Goal: Task Accomplishment & Management: Complete application form

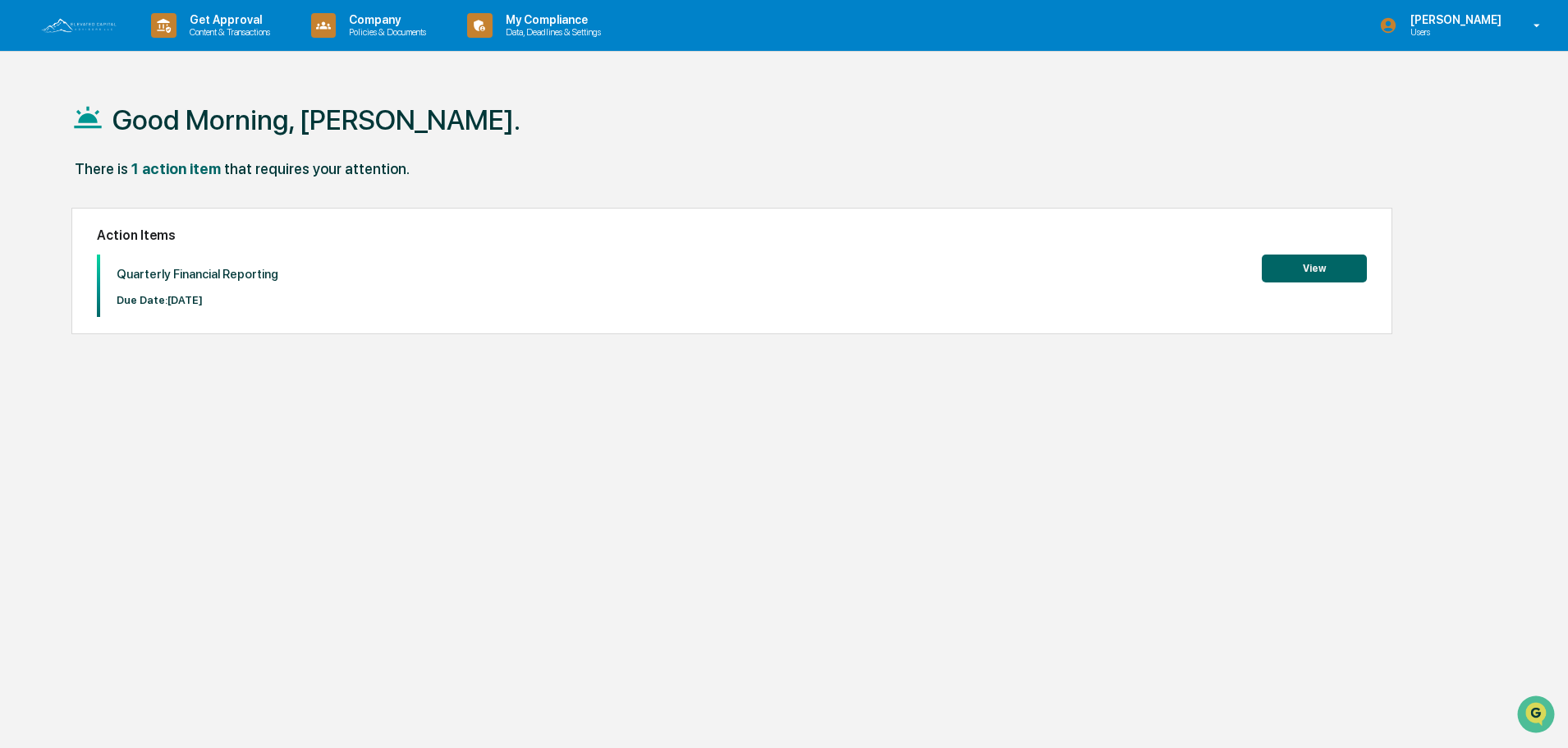
click at [1321, 267] on button "View" at bounding box center [1314, 268] width 105 height 28
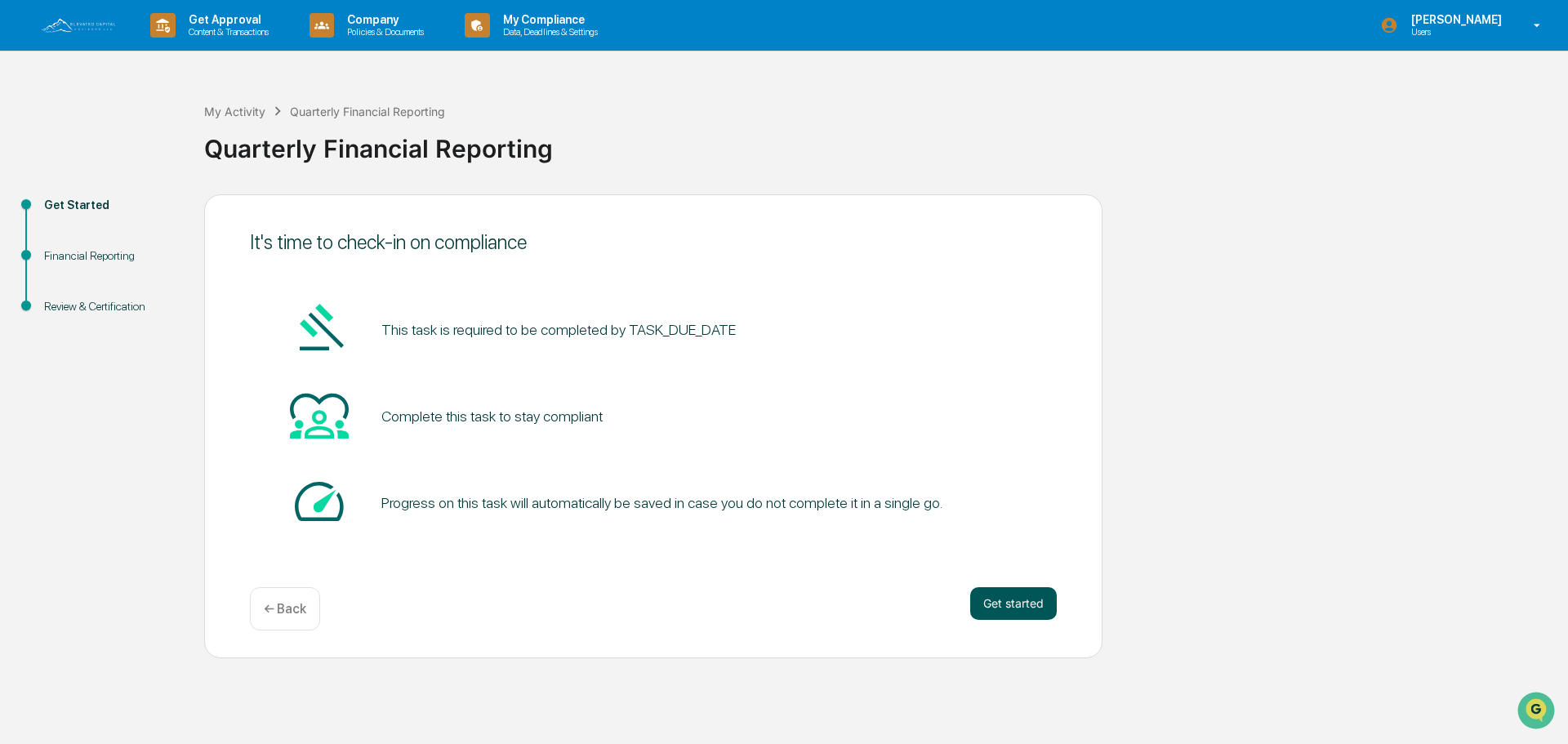
click at [1015, 611] on button "Get started" at bounding box center [1013, 603] width 86 height 32
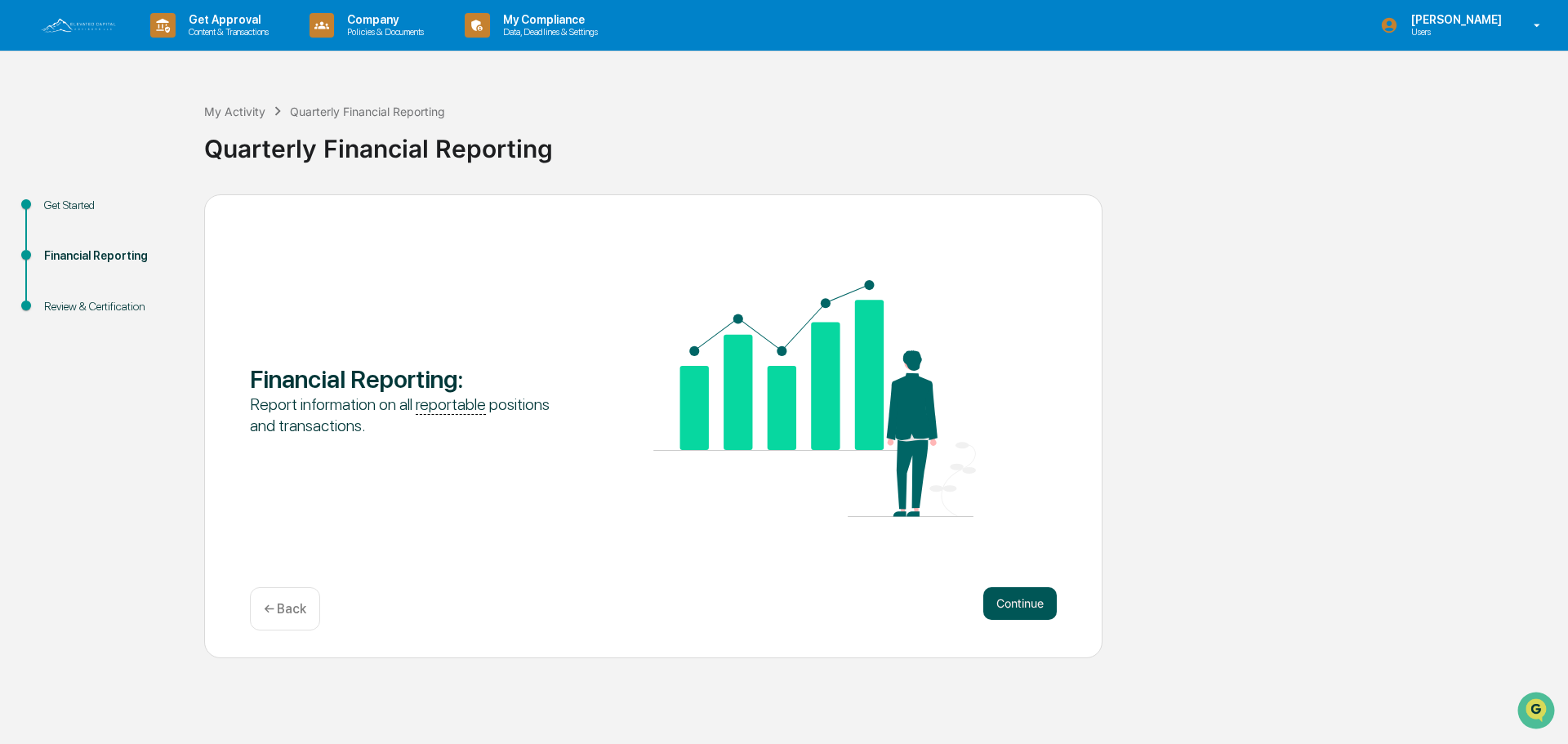
click at [1033, 595] on button "Continue" at bounding box center [1020, 603] width 73 height 32
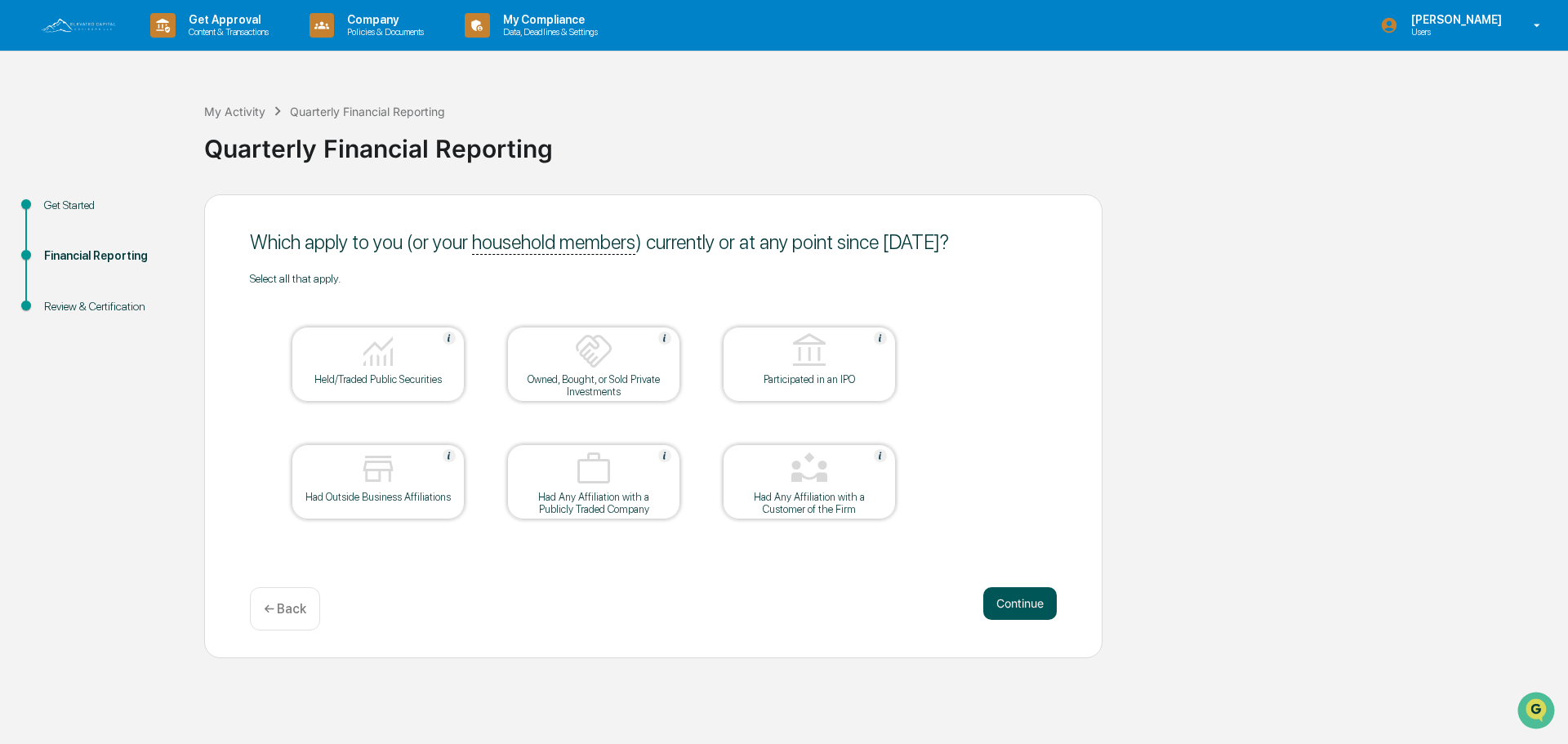
click at [1029, 600] on button "Continue" at bounding box center [1020, 603] width 73 height 32
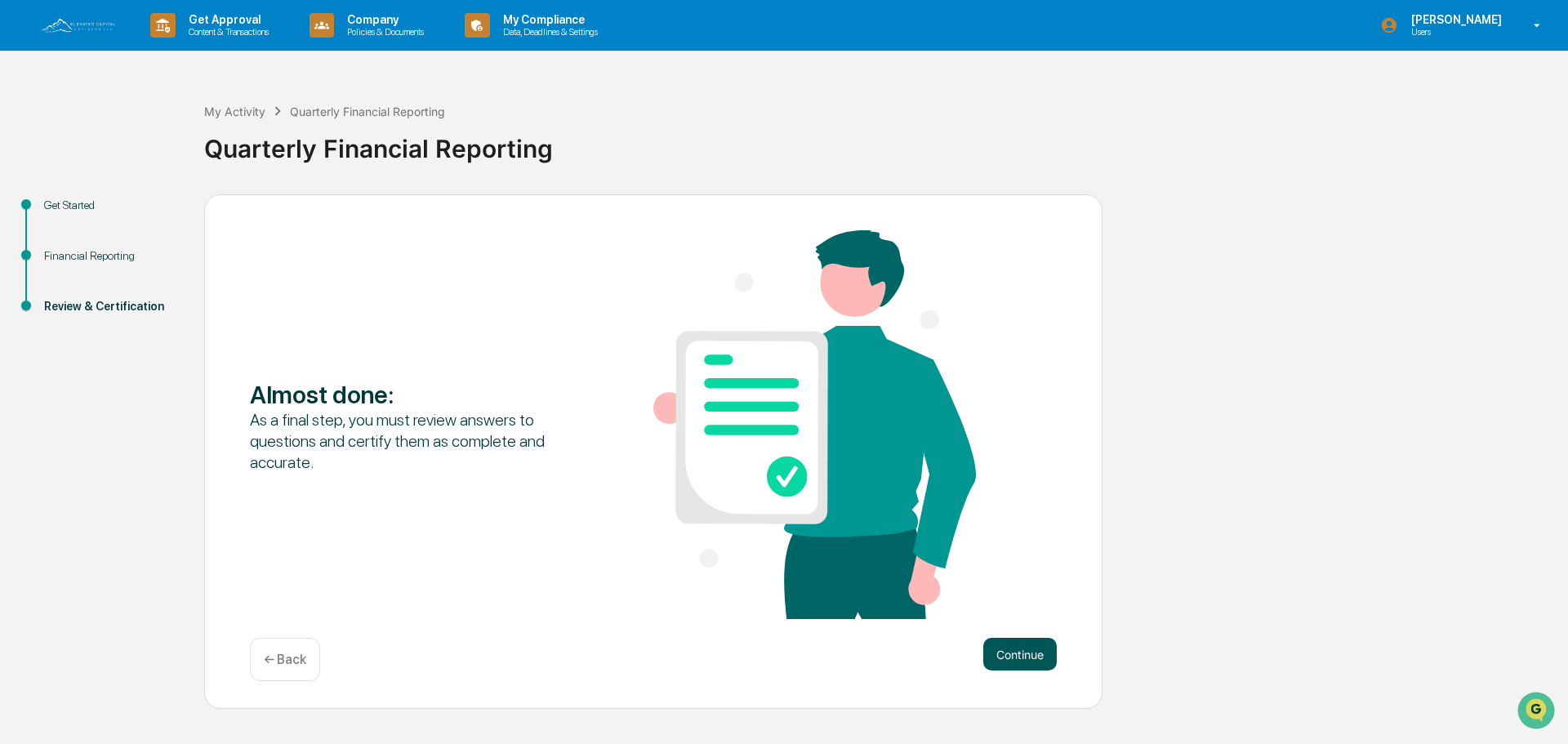
click at [1018, 655] on button "Continue" at bounding box center [1020, 653] width 73 height 32
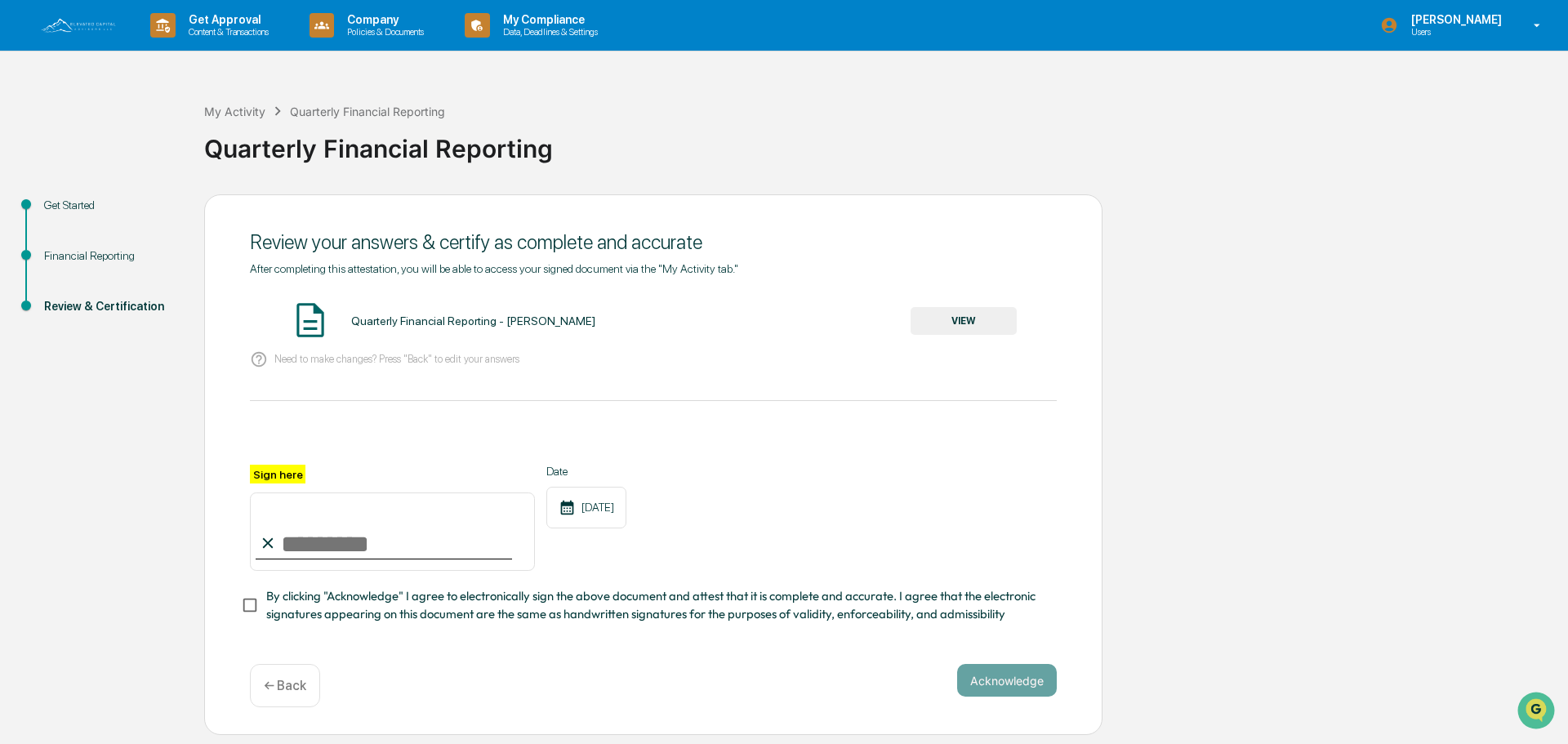
click at [277, 535] on input "Sign here" at bounding box center [392, 531] width 285 height 78
type input "**********"
click at [982, 685] on button "Acknowledge" at bounding box center [1007, 679] width 100 height 32
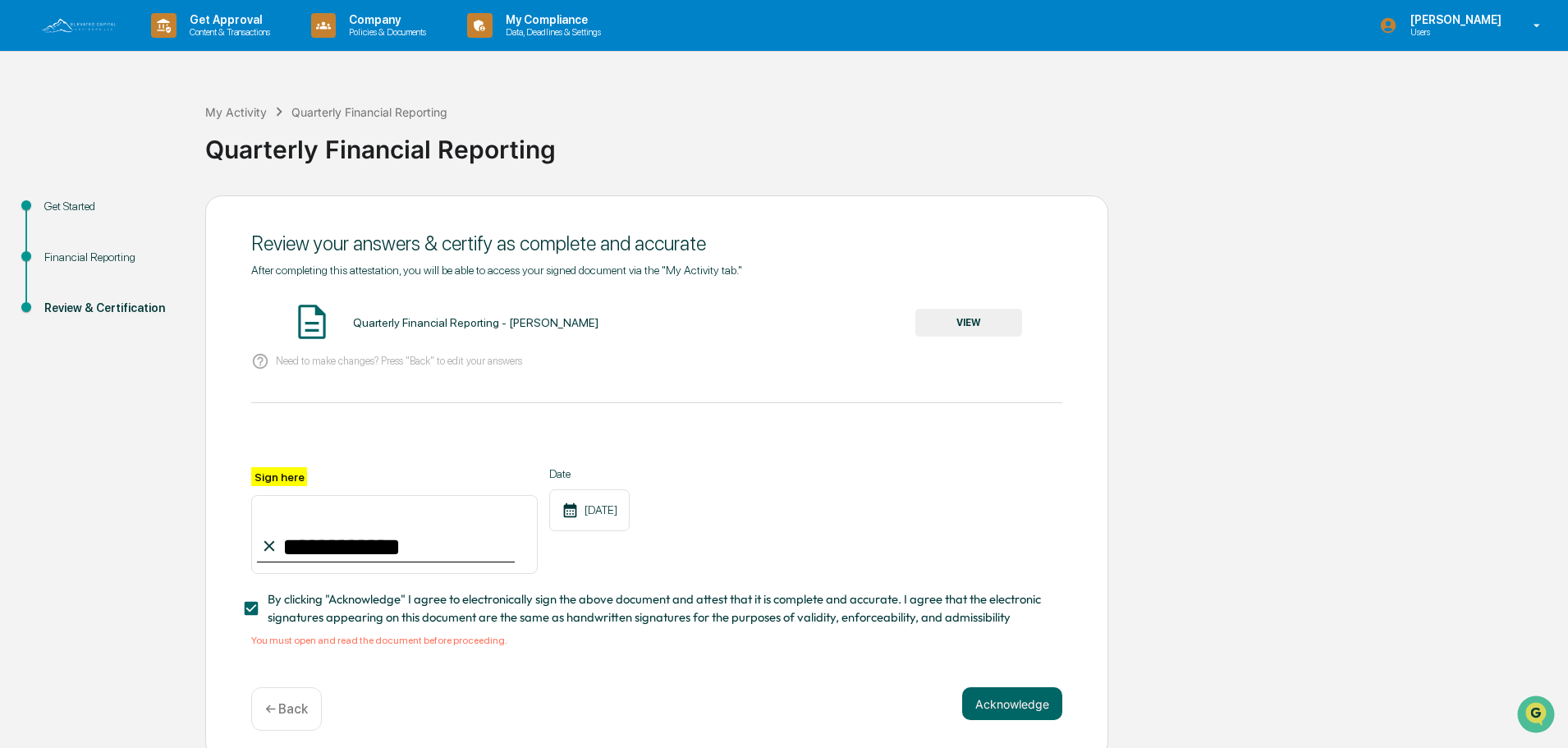
click at [948, 316] on button "VIEW" at bounding box center [969, 322] width 107 height 28
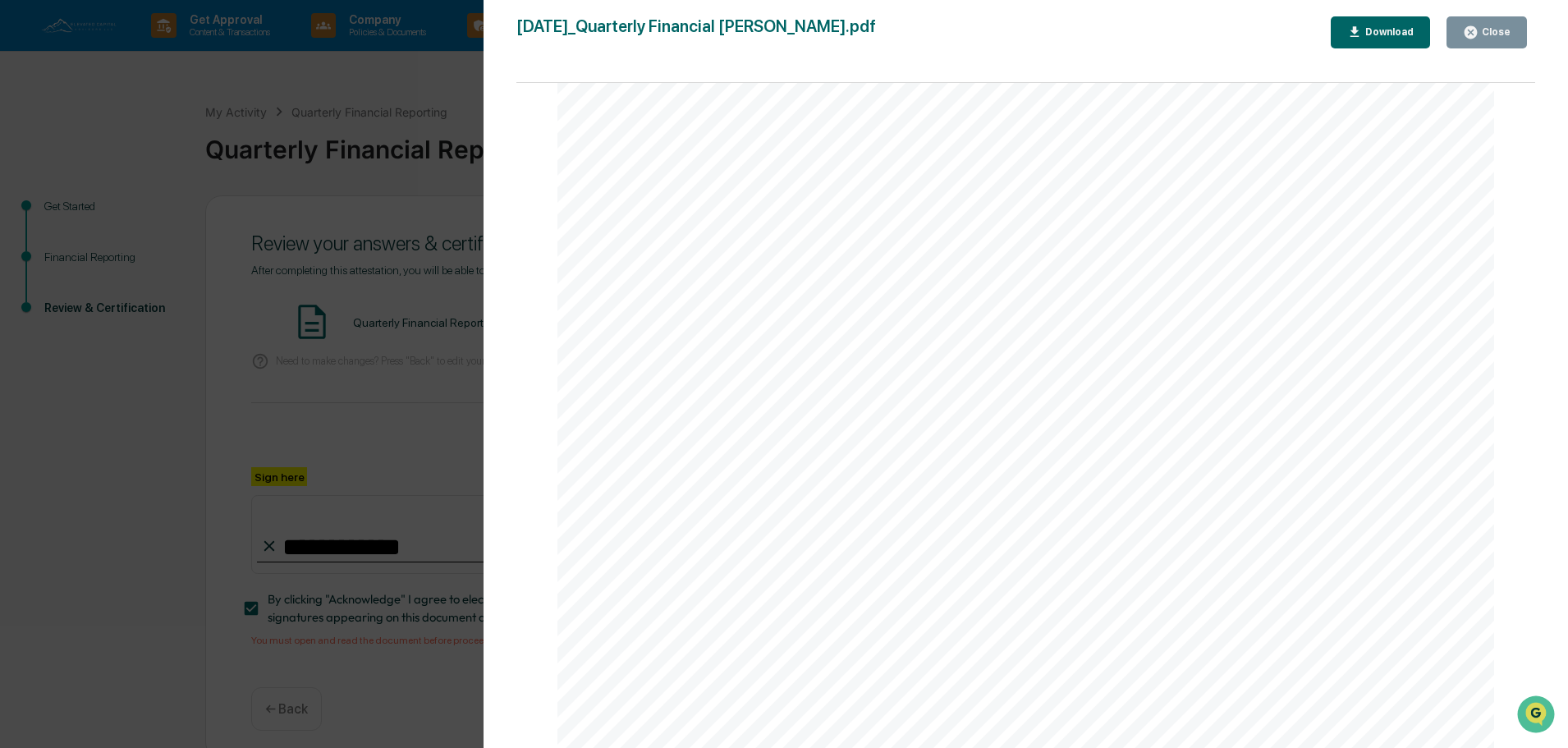
scroll to position [2077, 0]
click at [1486, 31] on div "Close" at bounding box center [1495, 32] width 32 height 12
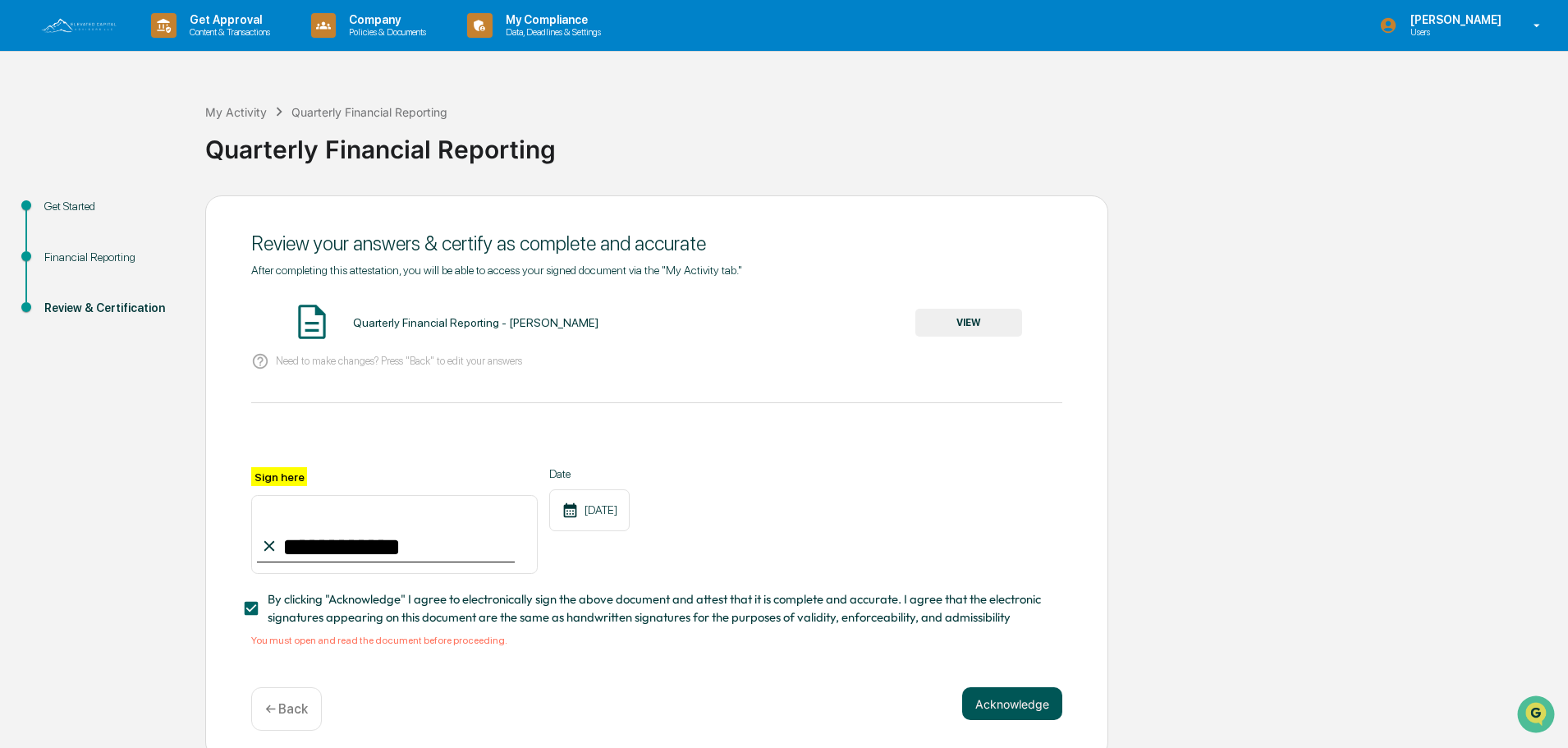
click at [1000, 713] on button "Acknowledge" at bounding box center [1012, 703] width 100 height 33
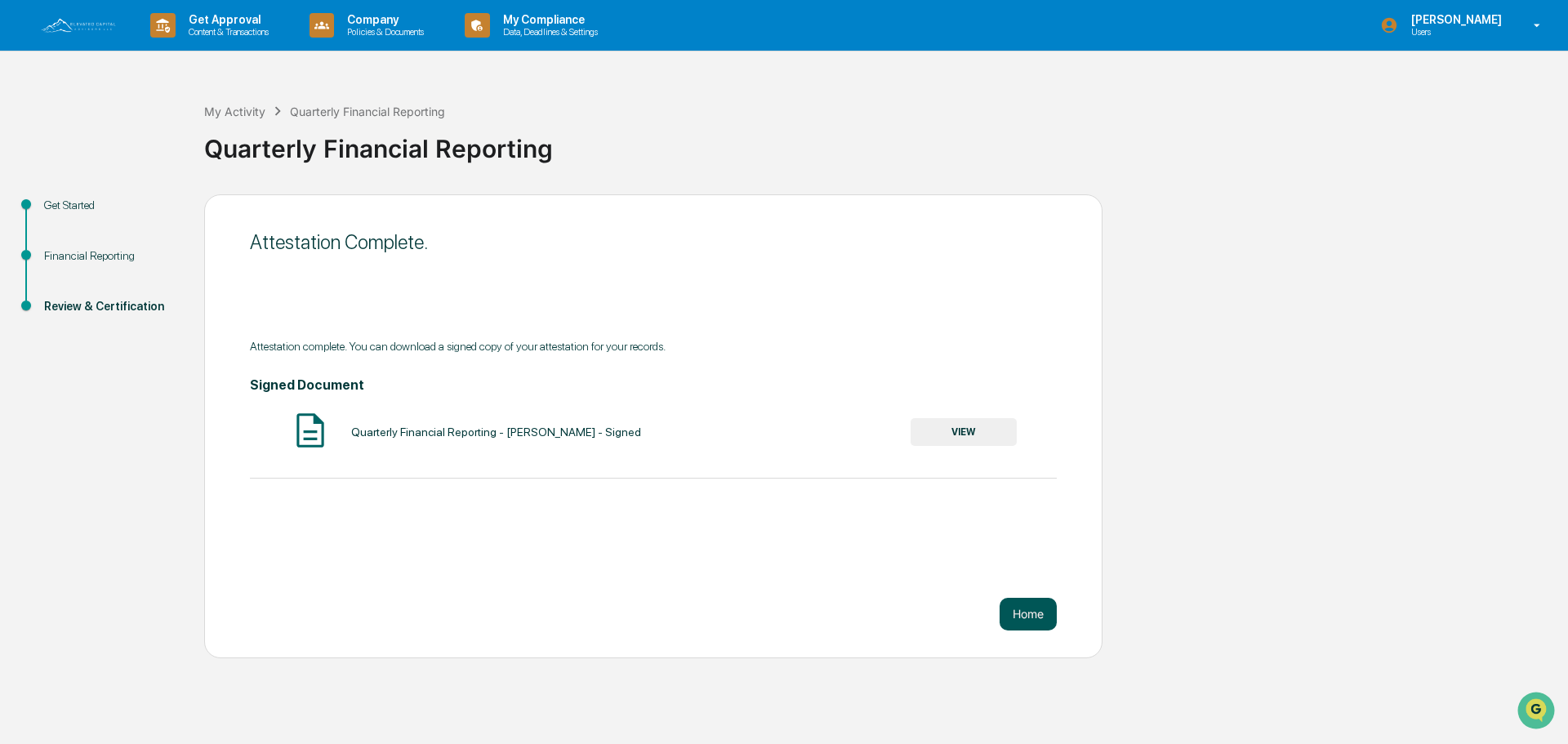
click at [1017, 616] on button "Home" at bounding box center [1027, 614] width 57 height 32
